Goal: Find contact information: Find contact information

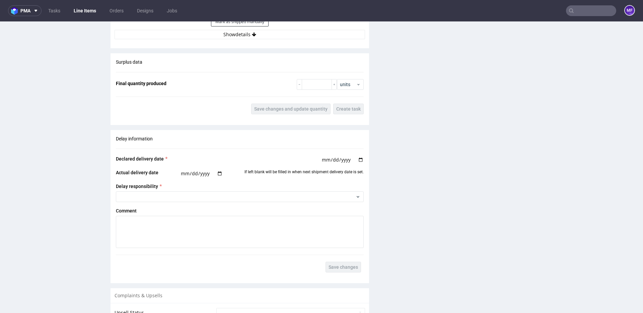
scroll to position [1111, 0]
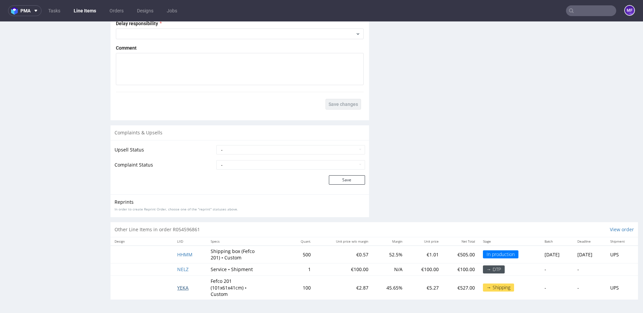
click at [178, 287] on span "YEKA" at bounding box center [182, 288] width 11 height 6
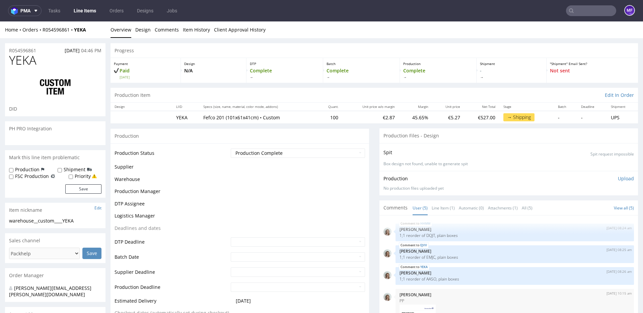
scroll to position [44, 0]
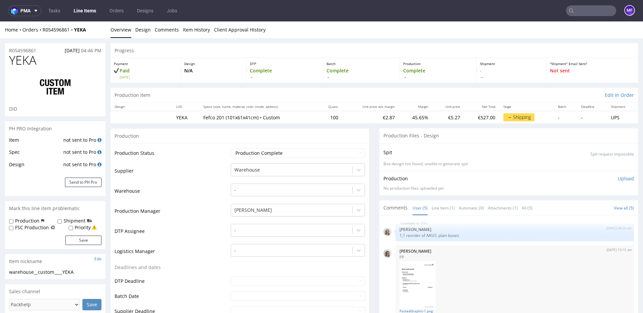
click at [185, 160] on td "Production Status" at bounding box center [172, 155] width 115 height 15
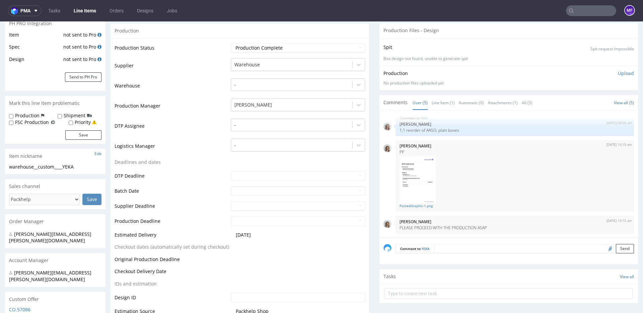
scroll to position [0, 0]
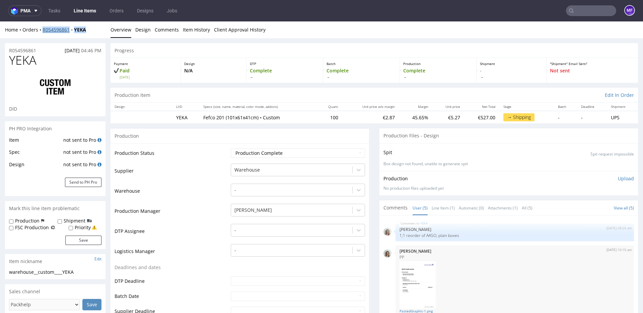
drag, startPoint x: 91, startPoint y: 31, endPoint x: 43, endPoint y: 32, distance: 48.6
click at [43, 32] on div "Home Orders R054596861 YEKA" at bounding box center [55, 29] width 101 height 7
copy div "R054596861 YEKA"
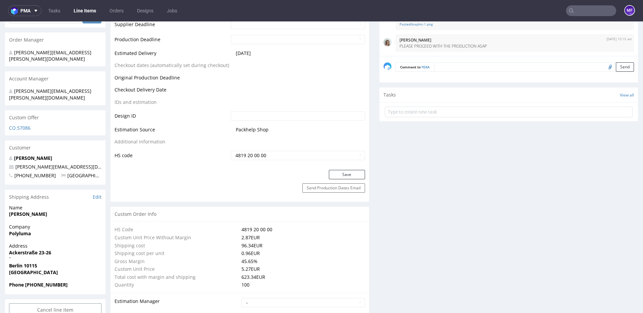
scroll to position [301, 0]
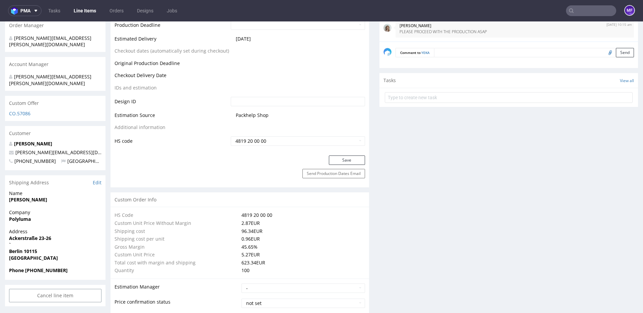
drag, startPoint x: 55, startPoint y: 188, endPoint x: 10, endPoint y: 189, distance: 44.9
click at [10, 196] on span "Johannes Schacht" at bounding box center [55, 199] width 92 height 7
copy strong "Johannes Schacht"
drag, startPoint x: 34, startPoint y: 207, endPoint x: 9, endPoint y: 207, distance: 24.1
click at [9, 216] on span "Polyluma" at bounding box center [55, 219] width 92 height 7
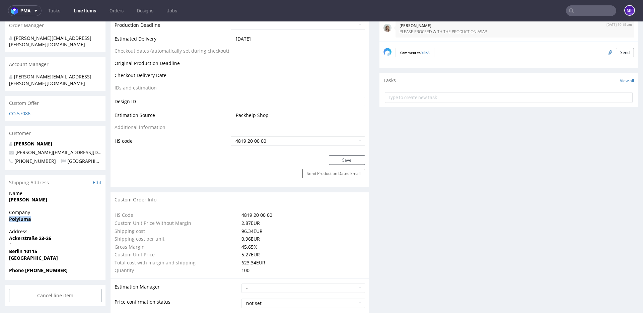
copy strong "Polyluma"
drag, startPoint x: 26, startPoint y: 226, endPoint x: 7, endPoint y: 226, distance: 18.8
click at [7, 228] on div "Address Ackerstraße 23-26 ` Berlin 10115 Germany" at bounding box center [55, 247] width 101 height 39
copy strong "Ackerstraße 23-26"
drag, startPoint x: 48, startPoint y: 259, endPoint x: 26, endPoint y: 259, distance: 21.8
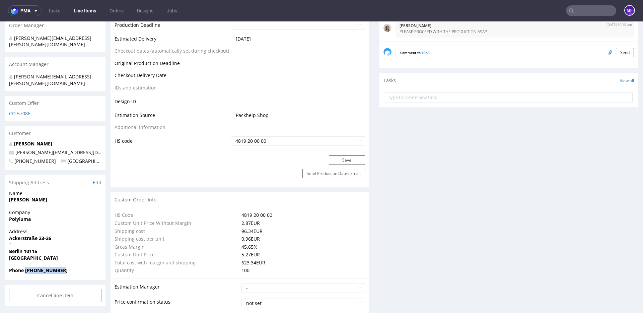
click at [26, 267] on span "Phone +493030806061" at bounding box center [55, 270] width 92 height 7
copy strong "+493030806061"
drag, startPoint x: 79, startPoint y: 141, endPoint x: 15, endPoint y: 141, distance: 64.3
click at [15, 149] on p "j.schacht@polyluma.com" at bounding box center [55, 152] width 92 height 7
copy link "j.schacht@polyluma.com"
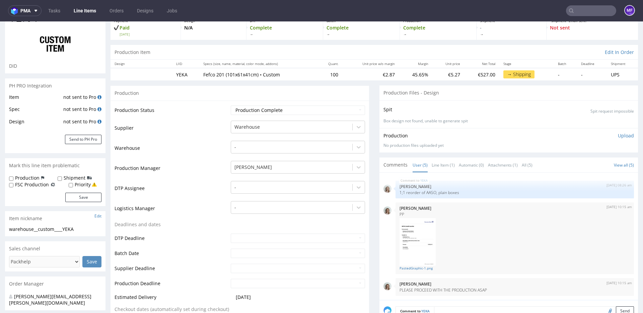
scroll to position [41, 0]
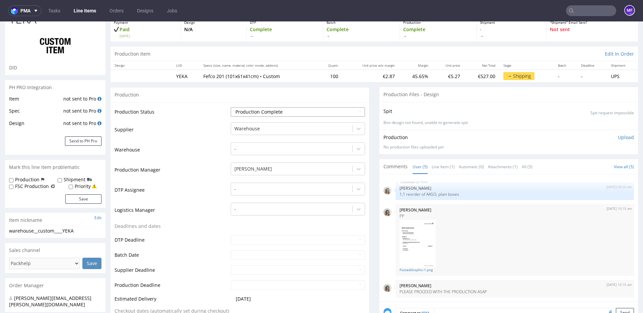
click at [303, 114] on select "Waiting for Artwork Waiting for Diecut Waiting for Mockup Waiting for DTP Waiti…" at bounding box center [298, 111] width 134 height 9
click at [583, 13] on input "text" at bounding box center [591, 10] width 50 height 11
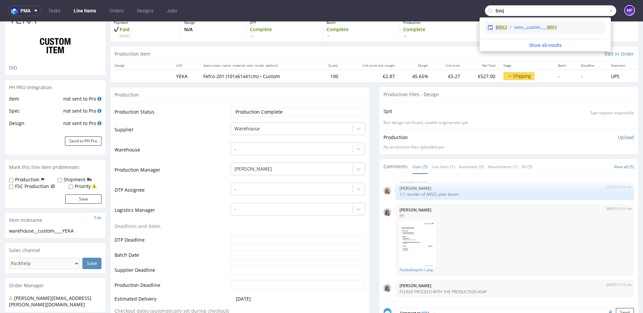
type input "bsvj"
click at [552, 26] on span "BSVJ" at bounding box center [553, 27] width 10 height 5
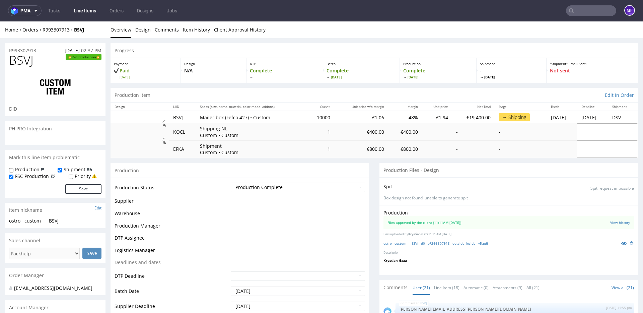
scroll to position [589, 0]
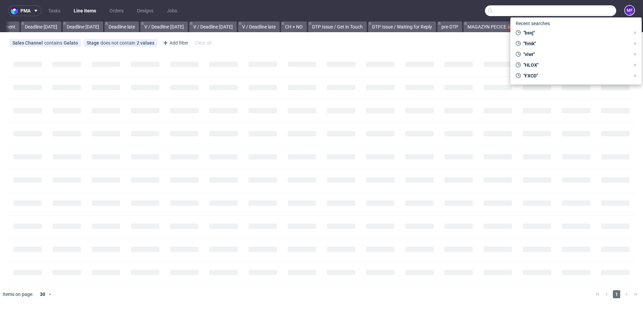
click at [585, 12] on input "text" at bounding box center [550, 10] width 131 height 11
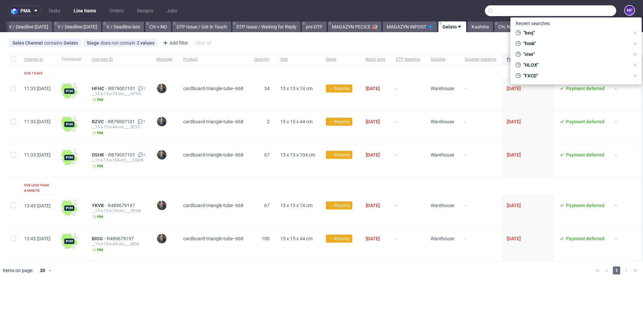
scroll to position [0, 841]
click at [530, 32] on span ""bsvj"" at bounding box center [575, 32] width 109 height 7
type input "bsvj"
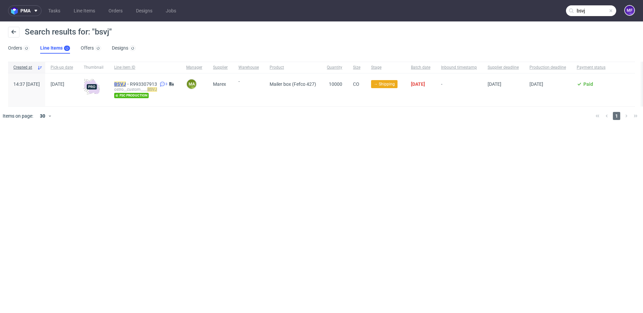
click at [126, 83] on mark "BSVJ" at bounding box center [120, 83] width 12 height 5
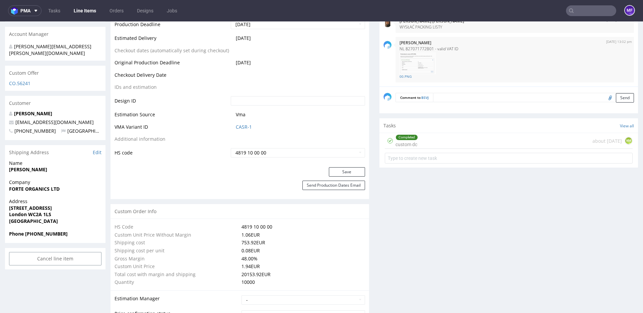
scroll to position [354, 0]
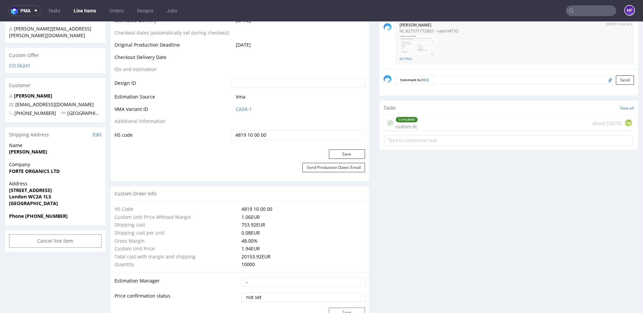
click at [35, 148] on span "[PERSON_NAME]" at bounding box center [55, 151] width 92 height 7
drag, startPoint x: 38, startPoint y: 145, endPoint x: 9, endPoint y: 146, distance: 29.2
click at [9, 148] on span "[PERSON_NAME]" at bounding box center [55, 151] width 92 height 7
copy strong "[PERSON_NAME]"
drag, startPoint x: 62, startPoint y: 165, endPoint x: 8, endPoint y: 166, distance: 53.3
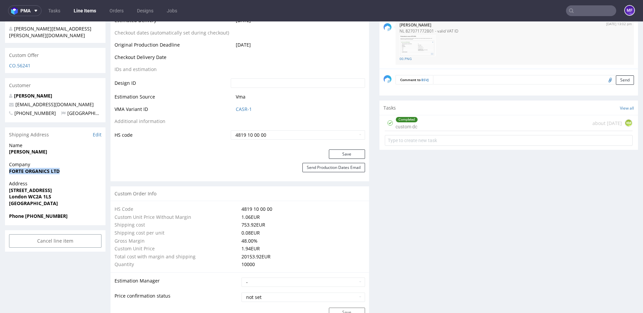
click at [8, 166] on div "Company FORTE ORGANICS LTD" at bounding box center [55, 170] width 101 height 19
copy strong "FORTE ORGANICS LTD"
drag, startPoint x: 51, startPoint y: 184, endPoint x: 8, endPoint y: 184, distance: 42.9
click at [8, 184] on div "Address [STREET_ADDRESS]" at bounding box center [55, 196] width 101 height 32
copy strong "[STREET_ADDRESS]"
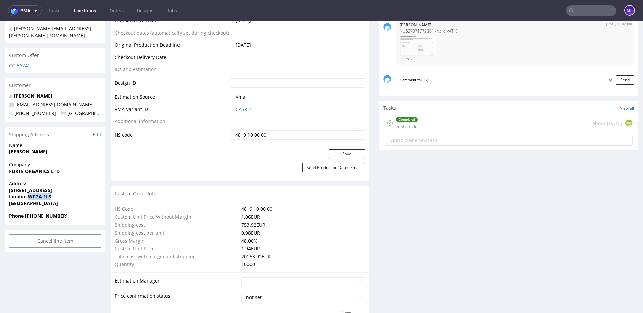
drag, startPoint x: 52, startPoint y: 190, endPoint x: 28, endPoint y: 191, distance: 24.1
click at [28, 193] on span "London WC2A 1LS" at bounding box center [55, 196] width 92 height 7
copy strong "WC2A 1LS"
drag, startPoint x: 67, startPoint y: 210, endPoint x: 26, endPoint y: 211, distance: 41.2
click at [26, 213] on span "Phone [PHONE_NUMBER]" at bounding box center [55, 216] width 92 height 7
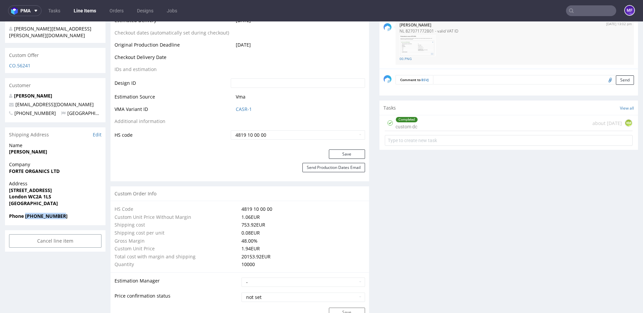
copy strong "[PHONE_NUMBER]"
drag, startPoint x: 82, startPoint y: 99, endPoint x: 14, endPoint y: 99, distance: 68.4
click at [14, 101] on p "[EMAIL_ADDRESS][DOMAIN_NAME]" at bounding box center [55, 104] width 92 height 7
copy link "[EMAIL_ADDRESS][DOMAIN_NAME]"
